Goal: Task Accomplishment & Management: Manage account settings

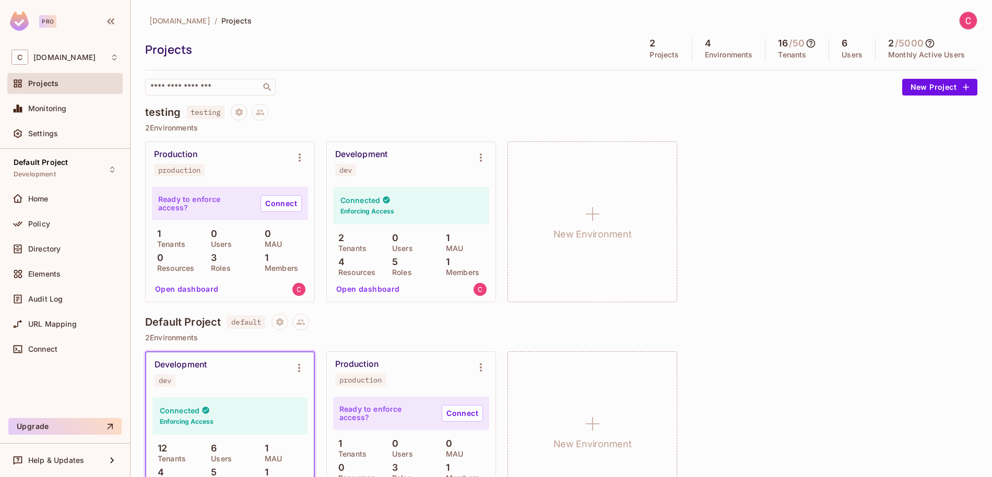
scroll to position [46, 0]
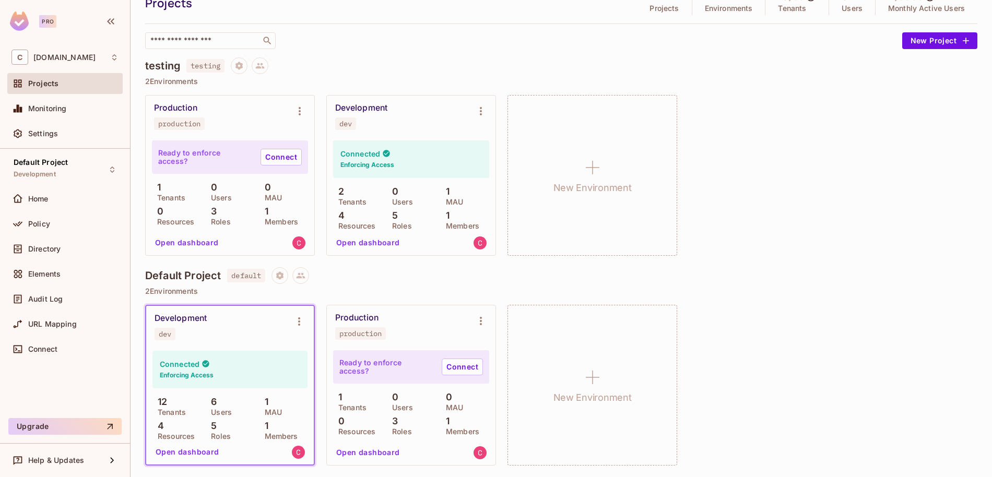
click at [190, 453] on button "Open dashboard" at bounding box center [187, 452] width 72 height 17
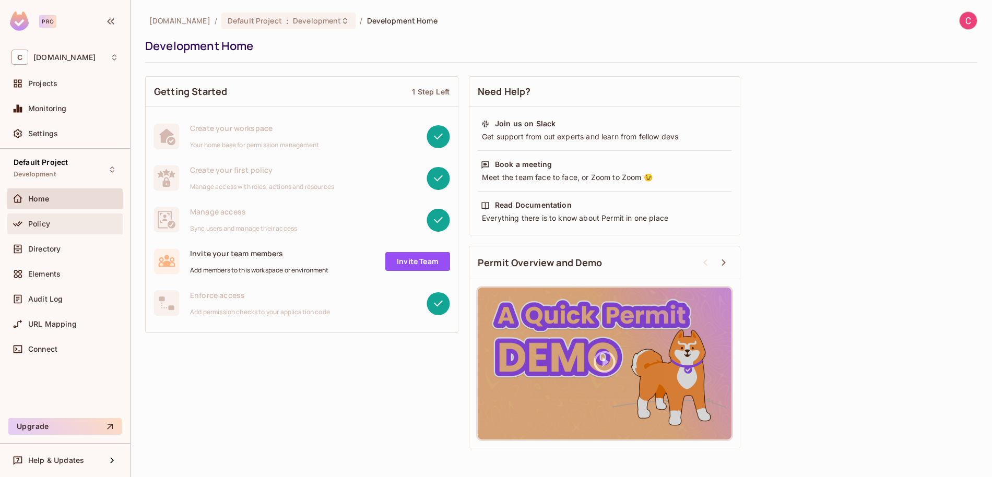
click at [58, 225] on div "Policy" at bounding box center [73, 224] width 90 height 8
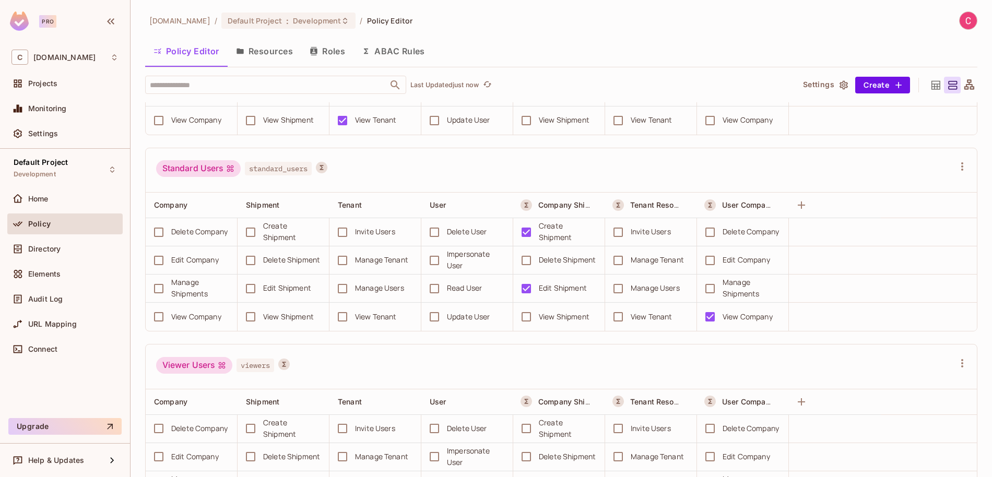
scroll to position [997, 0]
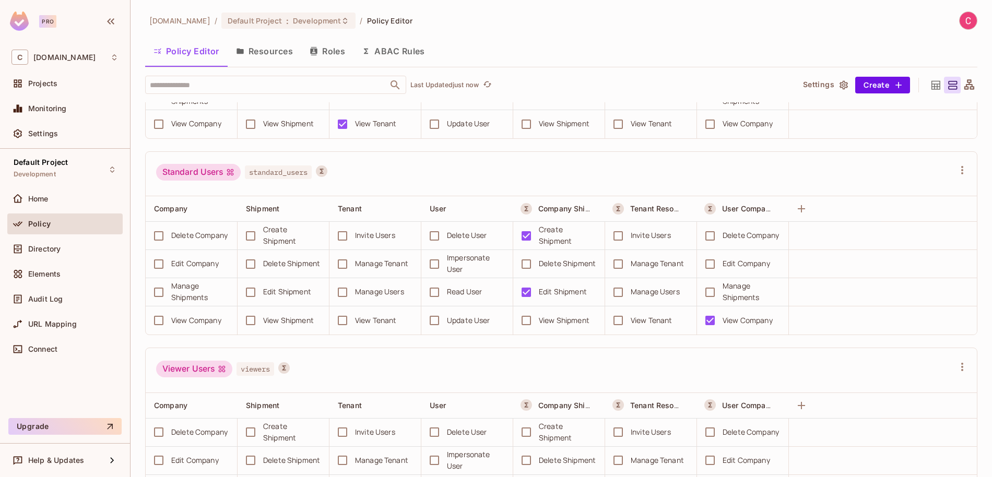
click at [953, 175] on div "Standard Users standard_users" at bounding box center [555, 174] width 798 height 20
click at [967, 170] on icon "button" at bounding box center [962, 170] width 13 height 13
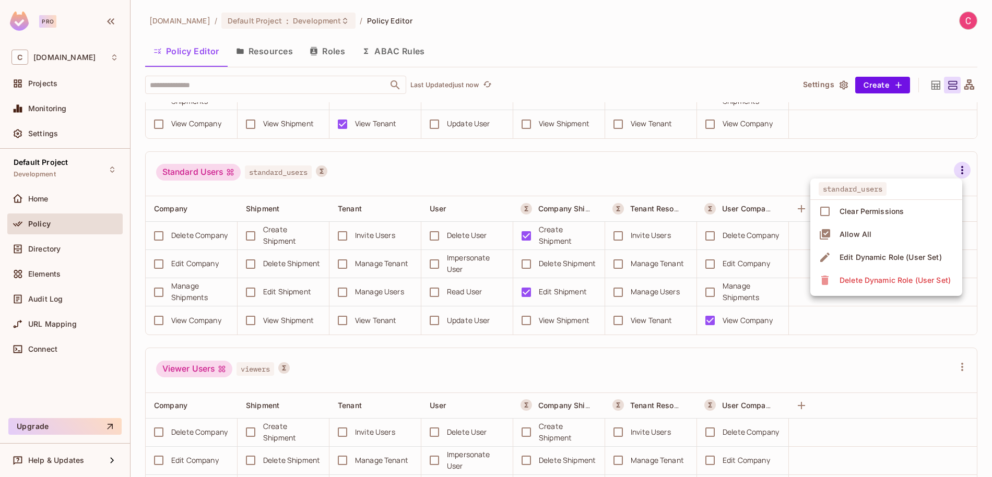
click at [880, 254] on div "Edit Dynamic Role (User Set)" at bounding box center [891, 257] width 102 height 10
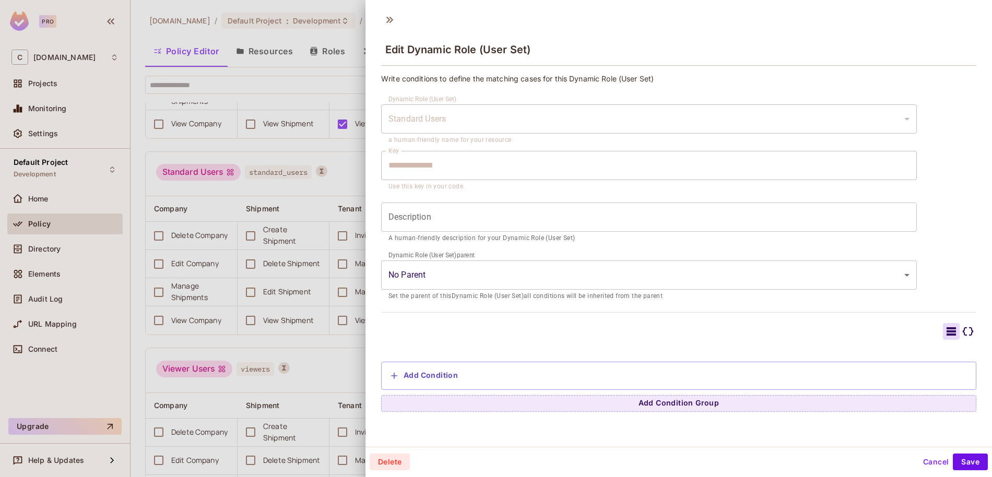
scroll to position [2, 0]
click at [302, 157] on div at bounding box center [496, 238] width 992 height 477
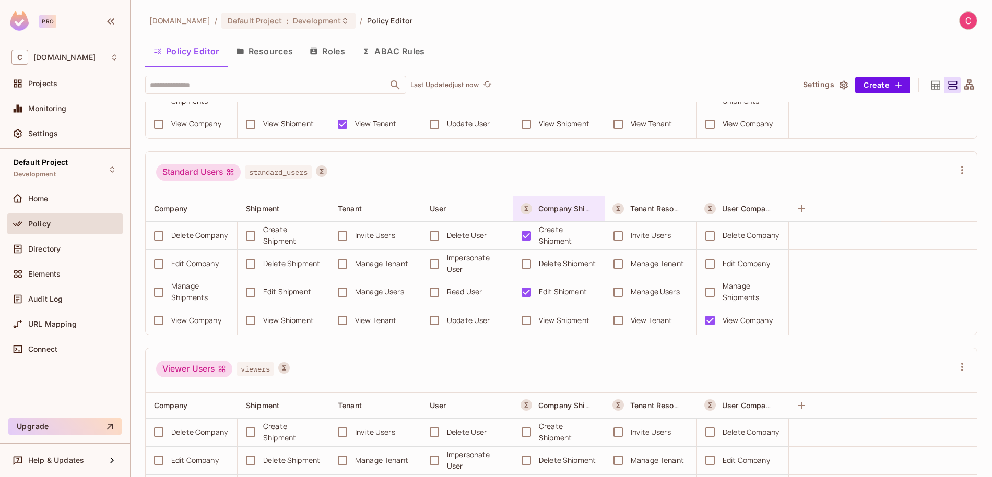
click at [554, 204] on div "Company Shipments" at bounding box center [565, 209] width 52 height 10
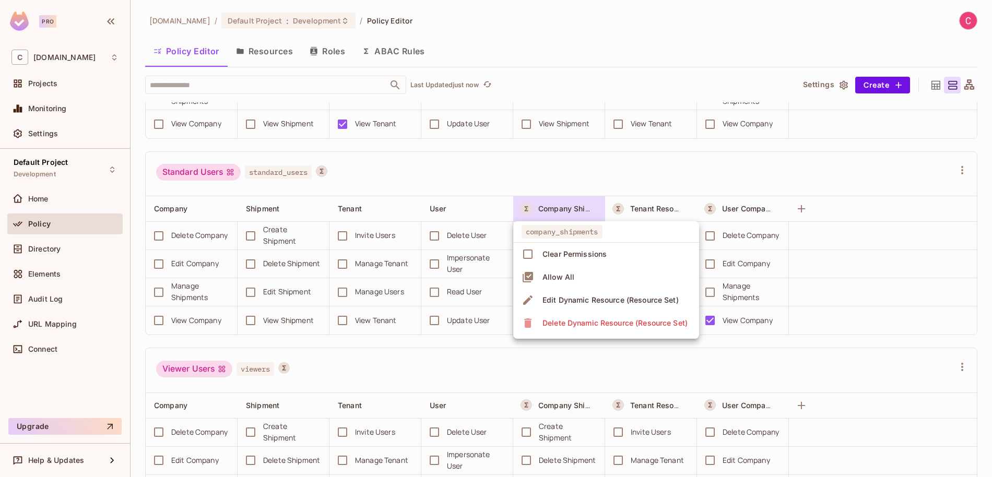
click at [544, 304] on div "Edit Dynamic Resource (Resource Set)" at bounding box center [611, 300] width 136 height 10
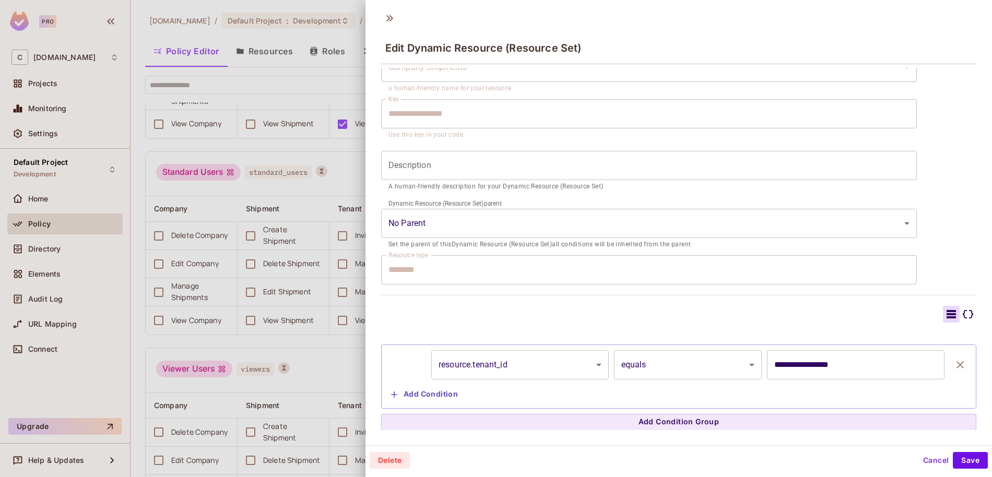
click at [336, 153] on div at bounding box center [496, 238] width 992 height 477
